Goal: Navigation & Orientation: Understand site structure

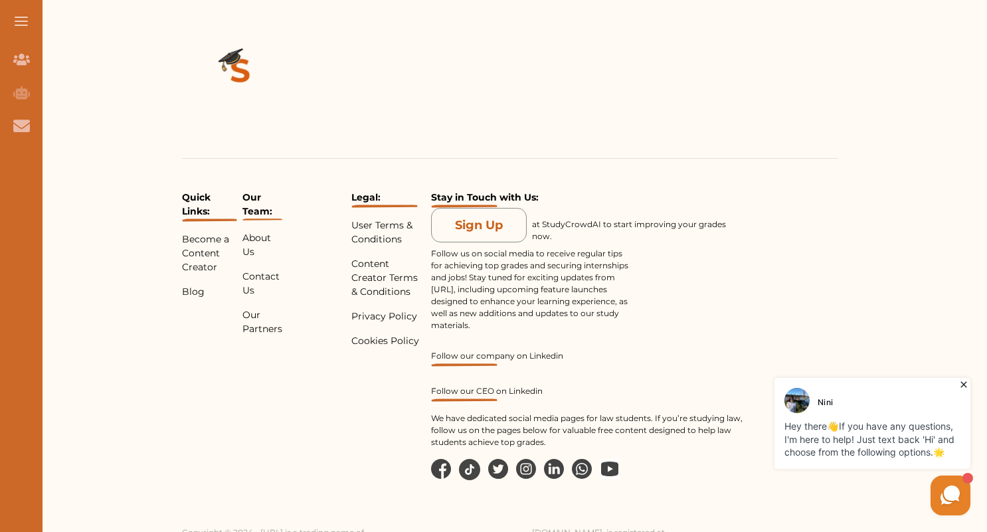
scroll to position [2974, 0]
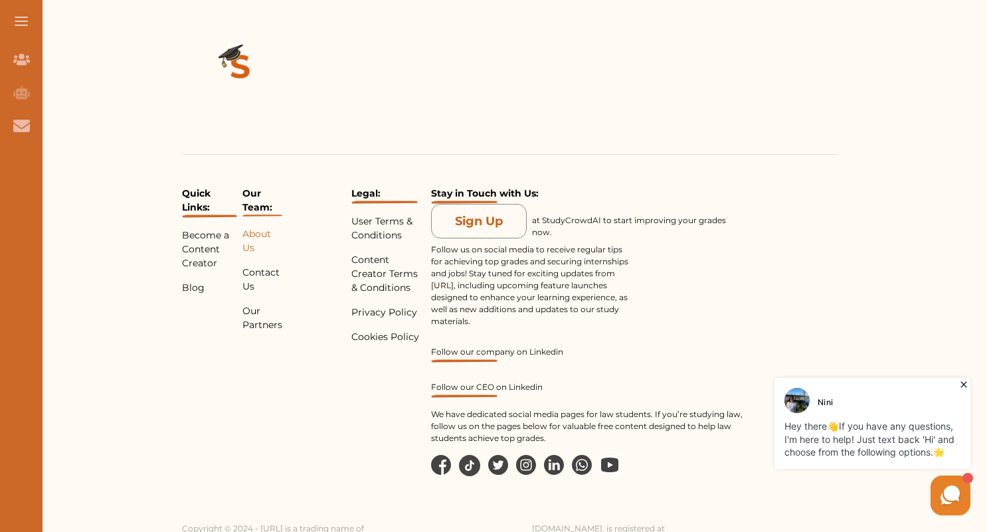
click at [248, 227] on p "About Us" at bounding box center [262, 241] width 40 height 28
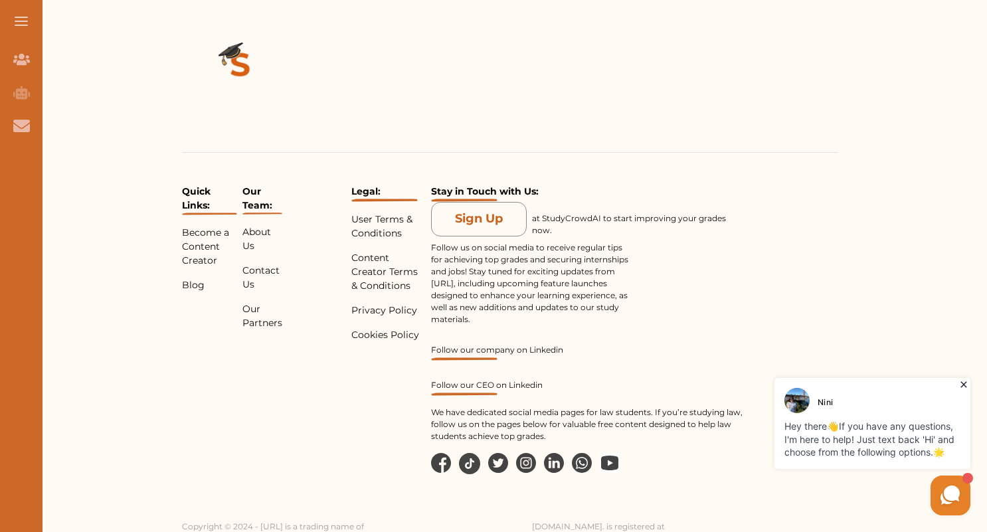
scroll to position [2881, 0]
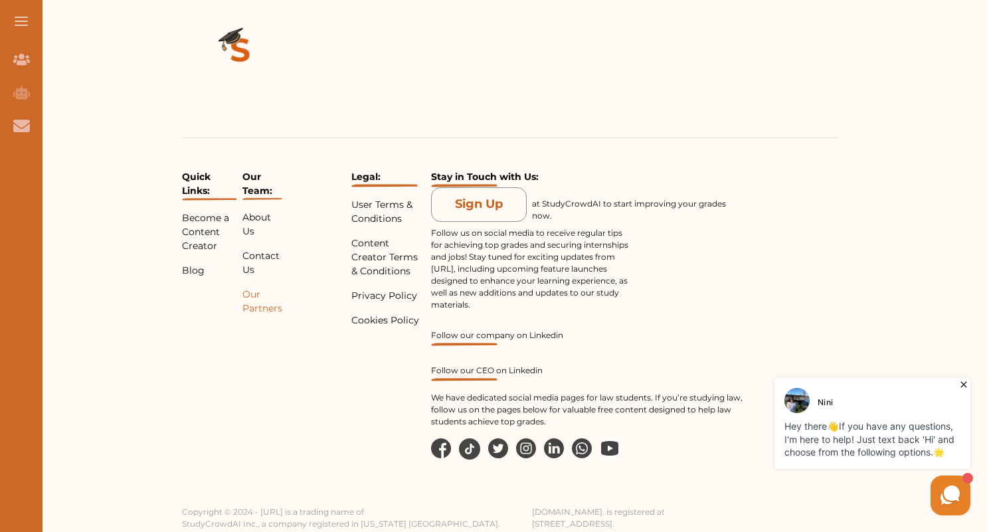
click at [254, 287] on p "Our Partners" at bounding box center [262, 301] width 40 height 28
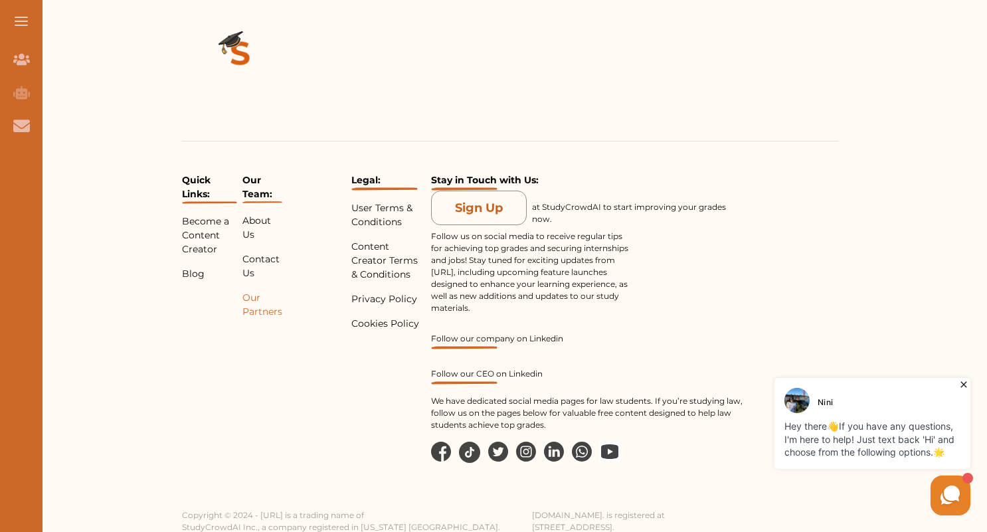
scroll to position [1108, 0]
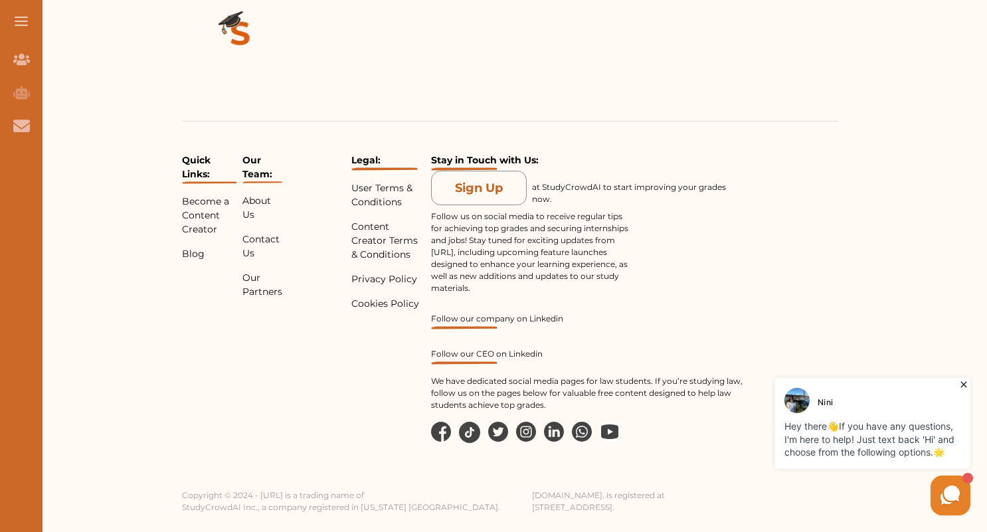
click at [18, 18] on button at bounding box center [21, 21] width 42 height 42
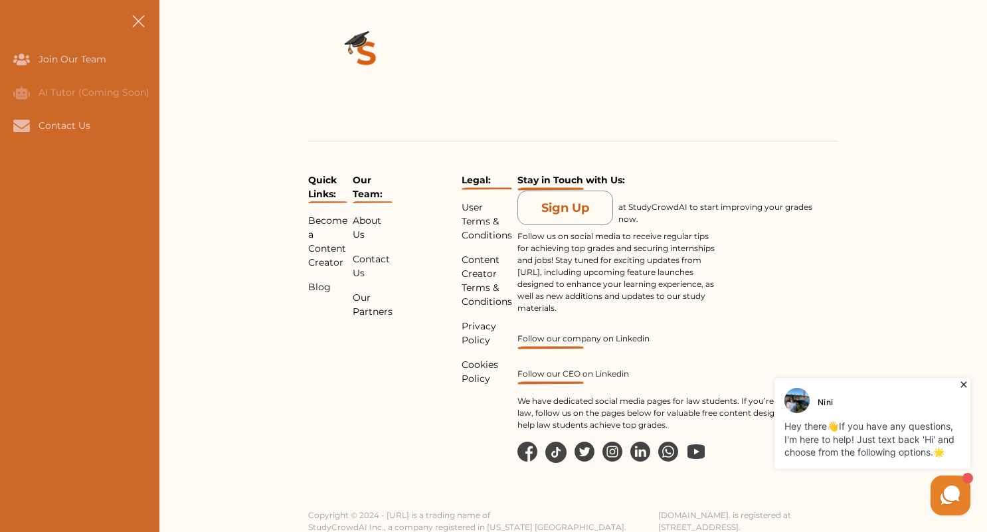
click at [230, 97] on div "Quick Links: Become a Content Creator Blog Our Team: About Us Contact Us Our Pa…" at bounding box center [572, 252] width 827 height 562
